Goal: Task Accomplishment & Management: Use online tool/utility

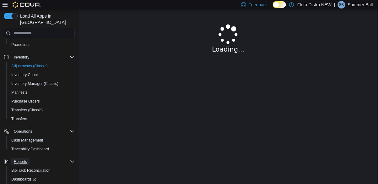
click at [20, 159] on span "Reports" at bounding box center [20, 161] width 13 height 5
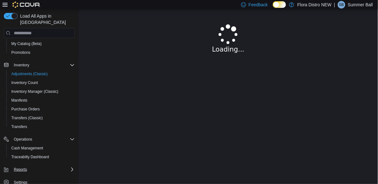
scroll to position [40, 0]
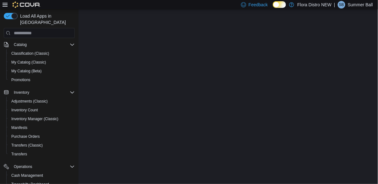
scroll to position [75, 0]
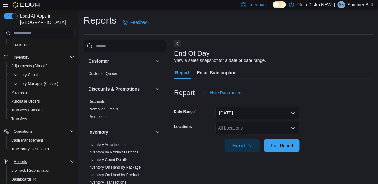
scroll to position [5, 0]
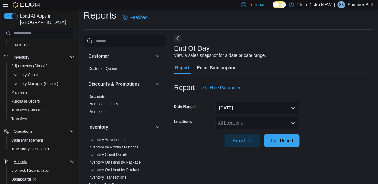
click at [237, 126] on div "All Locations" at bounding box center [257, 122] width 84 height 13
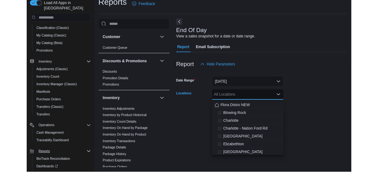
scroll to position [16, 0]
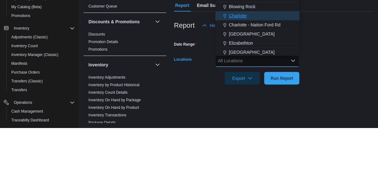
click at [247, 68] on span "Charlotte" at bounding box center [238, 71] width 18 height 6
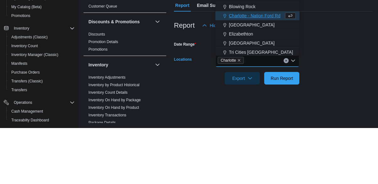
click at [313, 83] on div "Report Hide Parameters" at bounding box center [273, 81] width 199 height 13
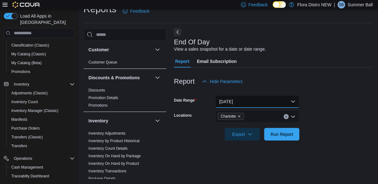
click at [248, 99] on button "[DATE]" at bounding box center [257, 101] width 84 height 13
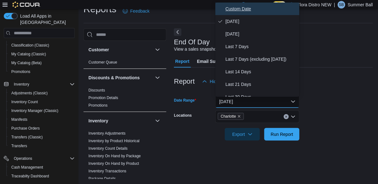
click at [245, 8] on span "Custom Date" at bounding box center [261, 9] width 72 height 8
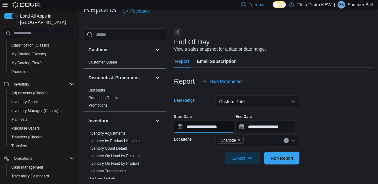
click at [199, 128] on input "**********" at bounding box center [204, 126] width 60 height 13
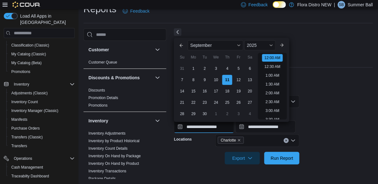
scroll to position [19, 0]
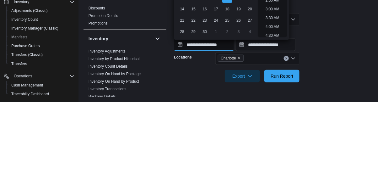
click at [192, 126] on input "**********" at bounding box center [204, 126] width 60 height 13
click at [199, 126] on input "**********" at bounding box center [204, 126] width 60 height 13
click at [194, 126] on input "**********" at bounding box center [204, 126] width 60 height 13
click at [182, 127] on input "**********" at bounding box center [204, 126] width 60 height 13
click at [179, 126] on input "**********" at bounding box center [204, 126] width 60 height 13
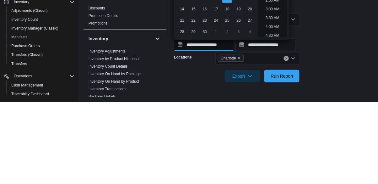
click at [179, 128] on input "**********" at bounding box center [204, 126] width 60 height 13
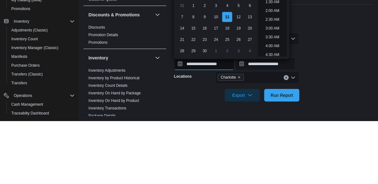
scroll to position [14, 0]
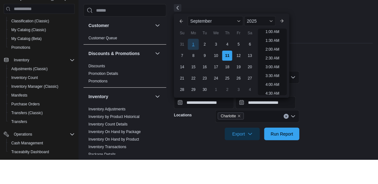
click at [196, 66] on div "1" at bounding box center [193, 68] width 11 height 11
type input "**********"
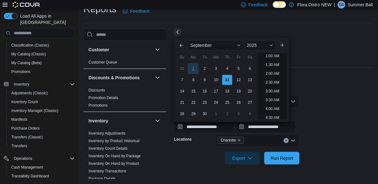
scroll to position [1, 0]
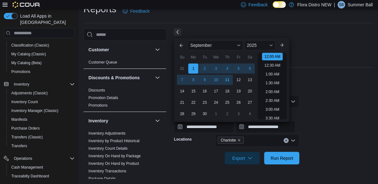
click at [319, 48] on div "End Of Day View a sales snapshot for a date or date range." at bounding box center [272, 45] width 196 height 14
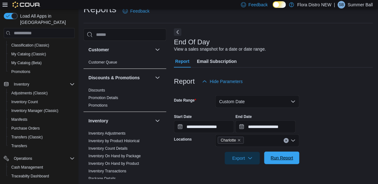
click at [278, 158] on span "Run Report" at bounding box center [282, 157] width 23 height 6
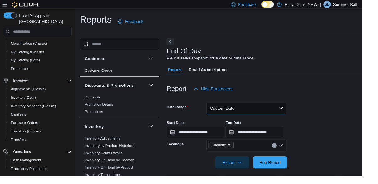
click at [277, 116] on button "Custom Date" at bounding box center [257, 112] width 84 height 13
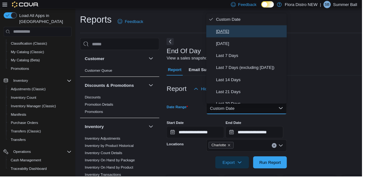
click at [238, 36] on button "[DATE]" at bounding box center [257, 32] width 84 height 13
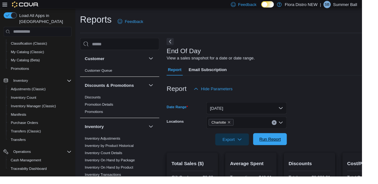
click at [288, 151] on span "Run Report" at bounding box center [282, 145] width 28 height 13
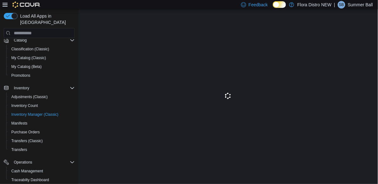
scroll to position [7, 0]
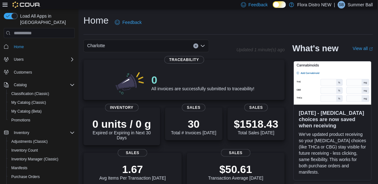
click at [195, 47] on icon "Clear input" at bounding box center [196, 46] width 3 height 3
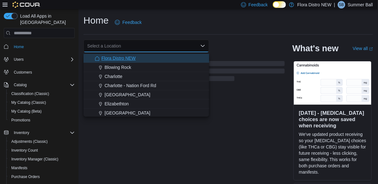
click at [151, 59] on div "Flora Distro NEW" at bounding box center [150, 58] width 110 height 6
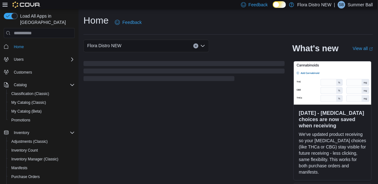
click at [228, 18] on div "Home Feedback" at bounding box center [227, 22] width 289 height 16
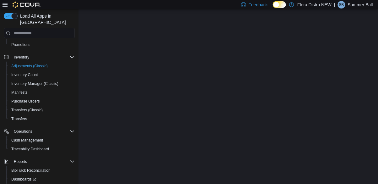
scroll to position [75, 0]
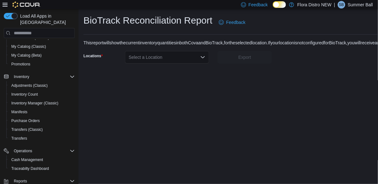
scroll to position [40, 0]
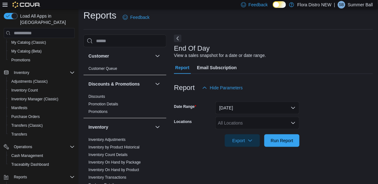
click at [266, 122] on div "All Locations" at bounding box center [257, 122] width 84 height 13
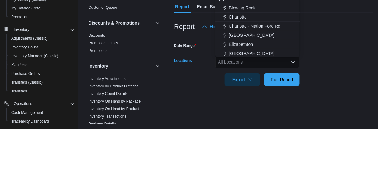
scroll to position [15, 0]
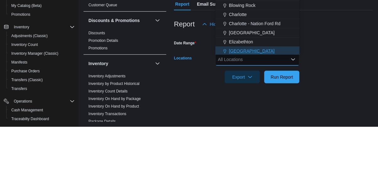
click at [243, 105] on span "[GEOGRAPHIC_DATA]" at bounding box center [252, 108] width 46 height 6
click at [319, 88] on div at bounding box center [273, 92] width 199 height 8
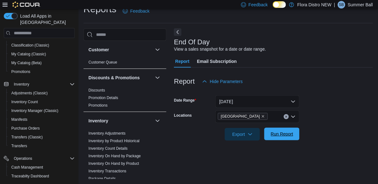
click at [282, 133] on span "Run Report" at bounding box center [282, 134] width 23 height 6
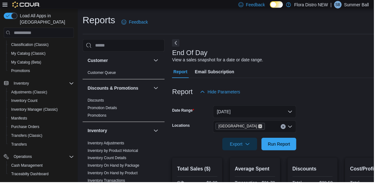
click at [262, 129] on icon "Remove Salisbury from selection in this group" at bounding box center [263, 127] width 3 height 3
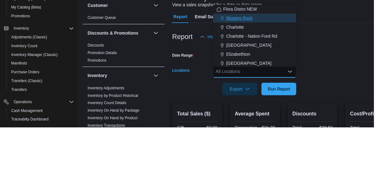
click at [249, 71] on span "Blowing Rock" at bounding box center [242, 74] width 27 height 6
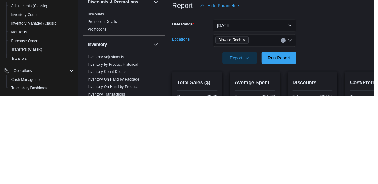
click at [344, 132] on form "Date Range Today Locations Blowing Rock Combo box. Selected. Blowing Rock. Pres…" at bounding box center [287, 125] width 226 height 53
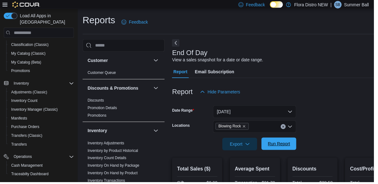
click at [279, 148] on span "Run Report" at bounding box center [282, 145] width 23 height 6
